Goal: Task Accomplishment & Management: Manage account settings

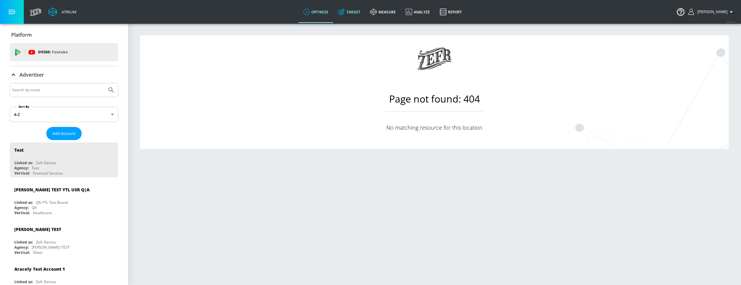
click at [365, 13] on link "Target" at bounding box center [349, 12] width 32 height 22
click at [322, 9] on link "optimize" at bounding box center [315, 12] width 35 height 22
click at [40, 189] on div "[PERSON_NAME] TEST YTL USR Q|A" at bounding box center [51, 189] width 75 height 6
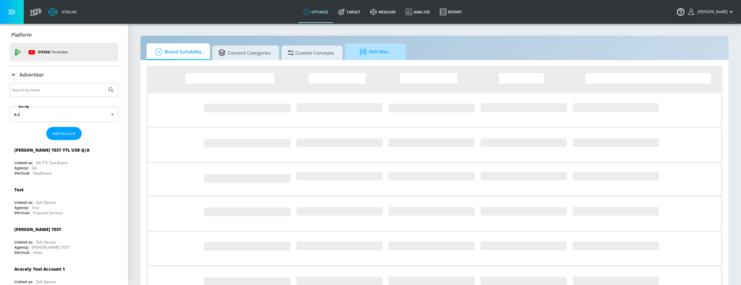
click at [365, 54] on icon at bounding box center [364, 51] width 9 height 7
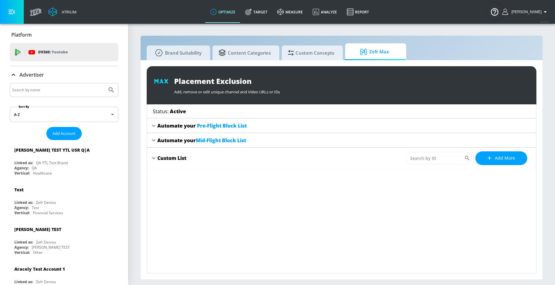
click at [554, 53] on section "Brand Suitability Content Categories Custom Concepts Zefr Max Placement Exclusi…" at bounding box center [341, 153] width 427 height 261
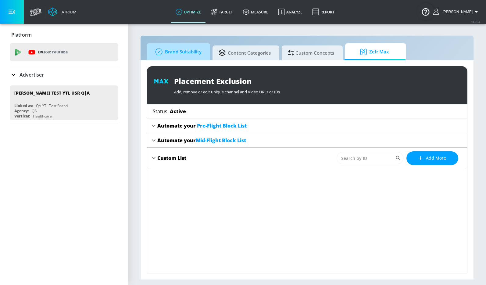
click at [184, 58] on span "Brand Suitability" at bounding box center [177, 51] width 49 height 15
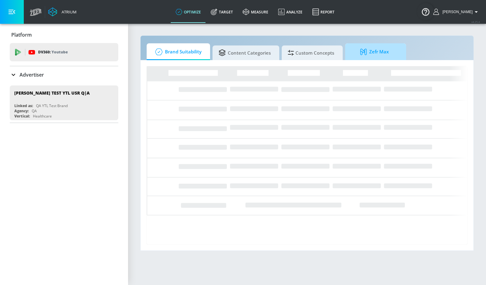
click at [369, 53] on span "Zefr Max" at bounding box center [374, 51] width 46 height 15
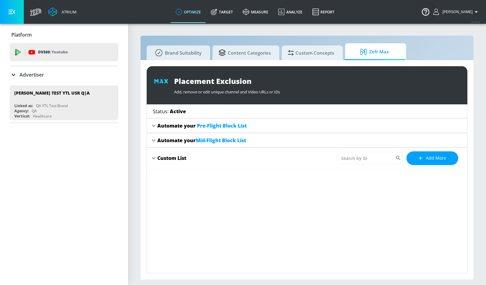
click at [169, 124] on div "Automate your Pre-Flight Block List" at bounding box center [201, 125] width 89 height 7
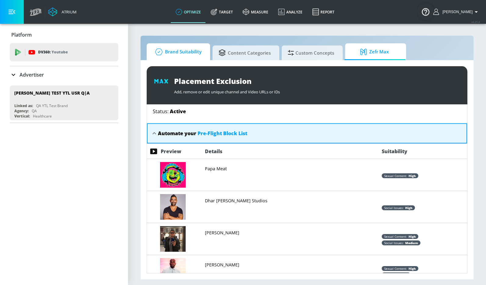
click at [173, 50] on span "Brand Suitability" at bounding box center [177, 51] width 49 height 15
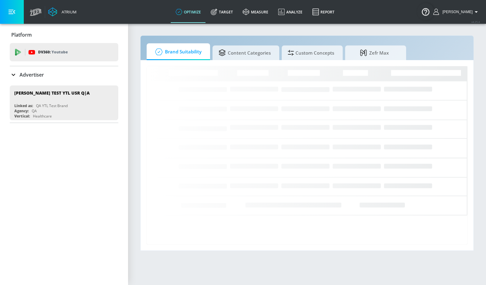
click at [17, 75] on icon at bounding box center [13, 74] width 7 height 7
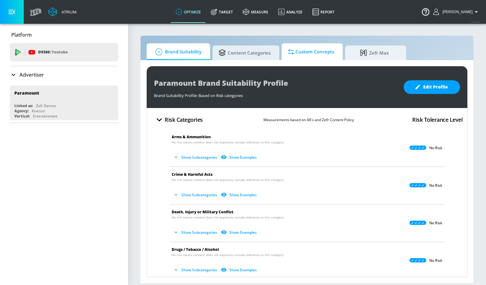
click at [311, 57] on span "Custom Concepts" at bounding box center [311, 51] width 46 height 15
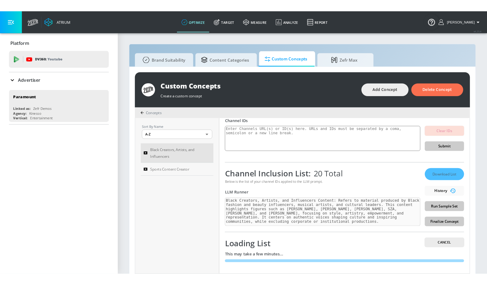
scroll to position [6, 0]
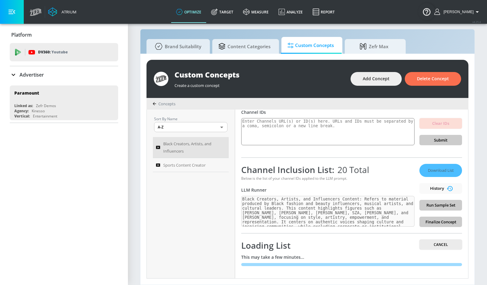
click at [179, 49] on span "Brand Suitability" at bounding box center [177, 46] width 49 height 15
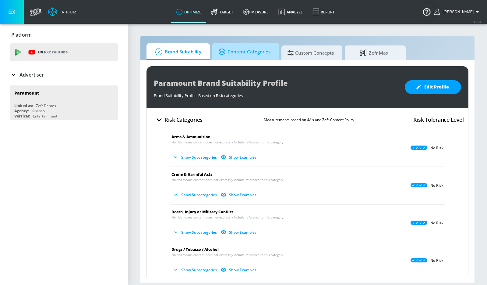
click at [262, 57] on span "Content Categories" at bounding box center [244, 51] width 52 height 15
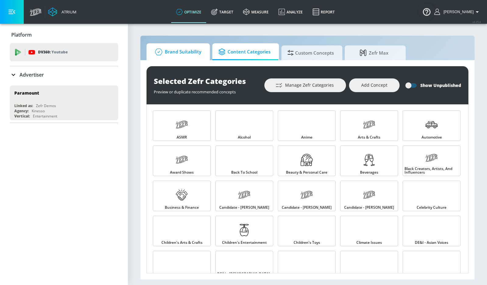
click at [180, 54] on span "Brand Suitability" at bounding box center [177, 51] width 49 height 15
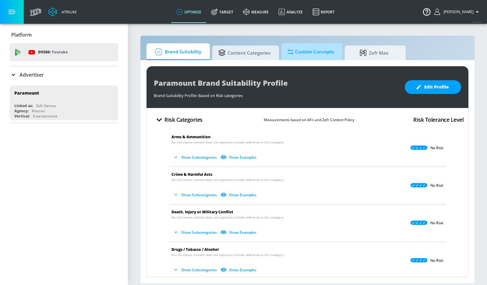
drag, startPoint x: 318, startPoint y: 55, endPoint x: 313, endPoint y: 55, distance: 4.9
click at [318, 55] on span "Custom Concepts" at bounding box center [311, 51] width 46 height 15
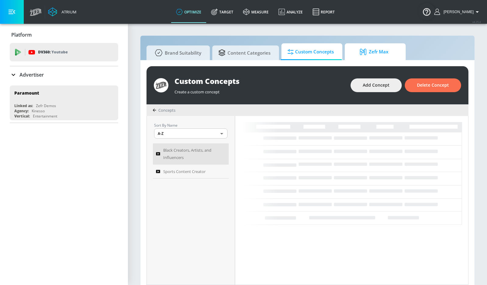
click at [363, 54] on icon at bounding box center [364, 51] width 9 height 7
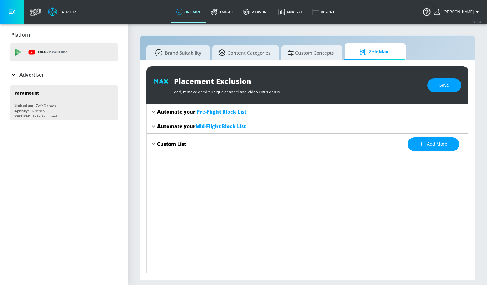
click at [154, 110] on icon at bounding box center [153, 111] width 7 height 7
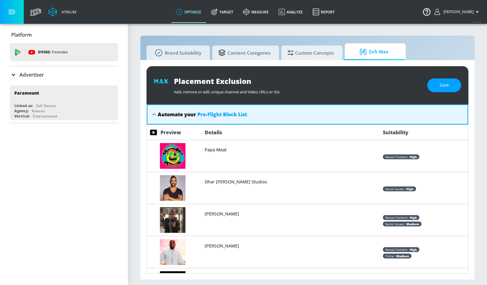
click at [157, 117] on icon at bounding box center [154, 114] width 7 height 7
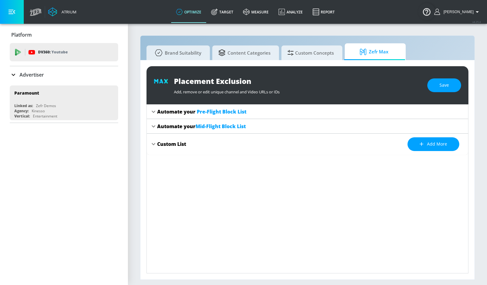
drag, startPoint x: 257, startPoint y: 109, endPoint x: 154, endPoint y: 109, distance: 102.4
click at [152, 108] on div "Automate your Pre-Flight Block List" at bounding box center [307, 111] width 321 height 15
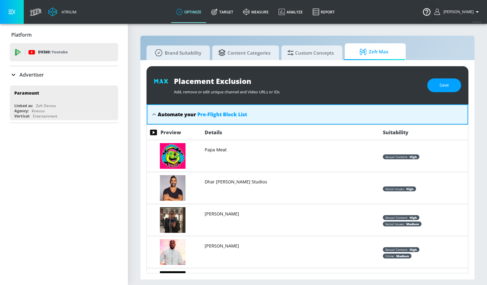
click at [194, 115] on div "Automate your Pre-Flight Block List" at bounding box center [202, 114] width 89 height 7
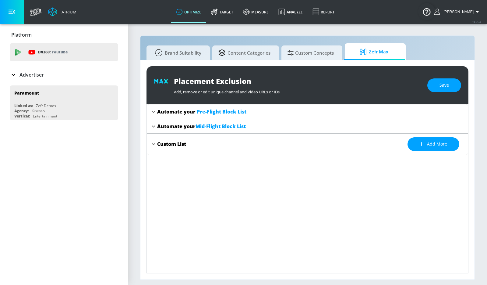
click at [158, 112] on div "Automate your Pre-Flight Block List" at bounding box center [201, 111] width 89 height 7
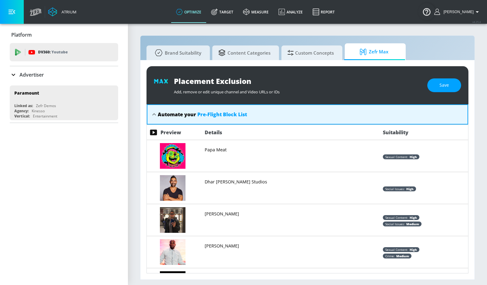
click at [162, 113] on div "Automate your Pre-Flight Block List" at bounding box center [202, 114] width 89 height 7
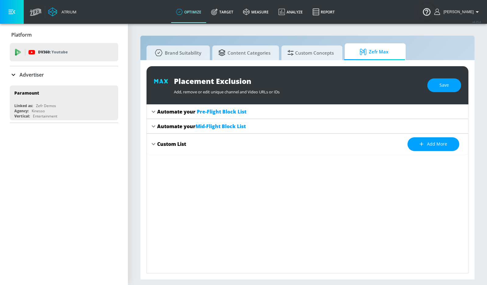
drag, startPoint x: 322, startPoint y: 54, endPoint x: 374, endPoint y: 52, distance: 51.8
click at [323, 54] on span "Custom Concepts" at bounding box center [311, 52] width 46 height 15
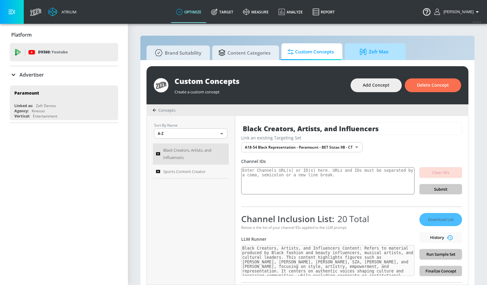
drag, startPoint x: 375, startPoint y: 52, endPoint x: 368, endPoint y: 54, distance: 7.4
click at [375, 52] on span "Zefr Max" at bounding box center [374, 51] width 46 height 15
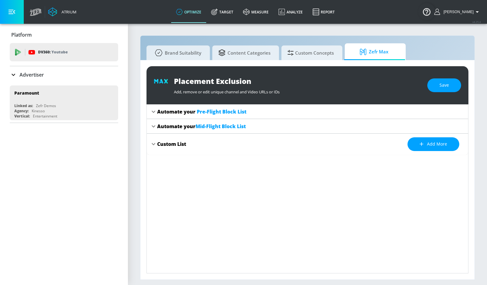
click at [156, 113] on icon at bounding box center [153, 111] width 7 height 7
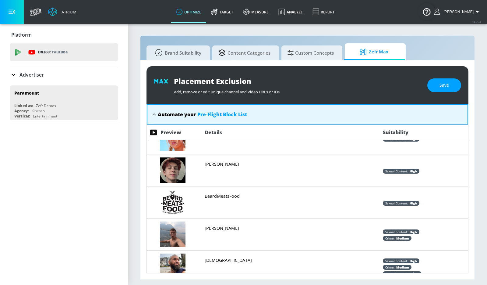
scroll to position [350, 0]
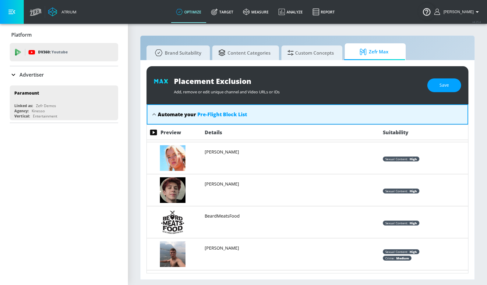
click at [152, 115] on icon at bounding box center [154, 114] width 7 height 7
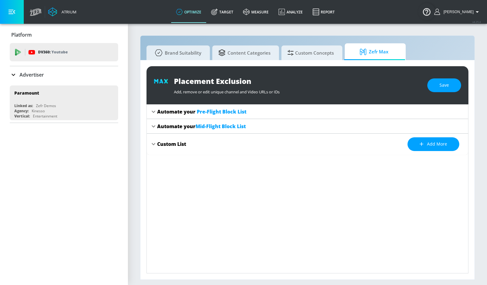
click at [154, 126] on icon at bounding box center [154, 126] width 4 height 2
